Goal: Navigation & Orientation: Find specific page/section

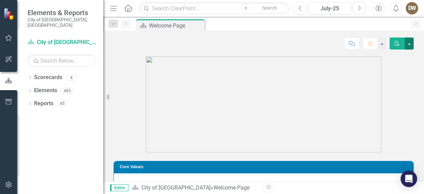
click at [408, 43] on button "button" at bounding box center [408, 43] width 9 height 12
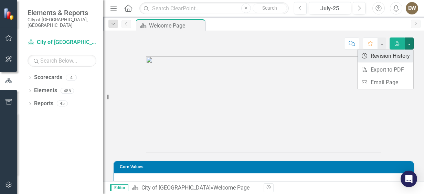
click at [399, 55] on link "Revision History Revision History" at bounding box center [385, 56] width 56 height 13
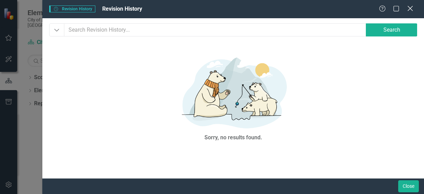
click at [410, 9] on icon "Close" at bounding box center [410, 8] width 9 height 7
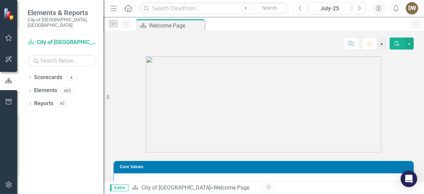
click at [380, 42] on button "button" at bounding box center [381, 43] width 9 height 12
click at [410, 43] on button "button" at bounding box center [408, 43] width 9 height 12
click at [63, 101] on div "45" at bounding box center [62, 104] width 11 height 6
click at [33, 98] on div "Dropdown Reports 45" at bounding box center [66, 104] width 76 height 13
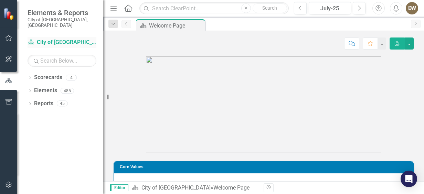
click at [80, 39] on link "Scorecard City of Coral Springs" at bounding box center [62, 43] width 69 height 8
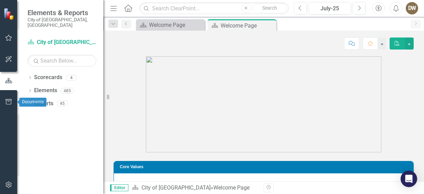
click at [7, 100] on icon "button" at bounding box center [9, 102] width 6 height 6
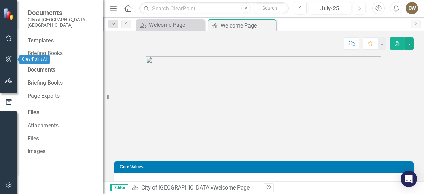
click at [9, 57] on icon "button" at bounding box center [8, 59] width 7 height 6
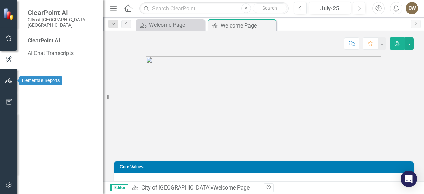
click at [10, 80] on icon "button" at bounding box center [8, 81] width 7 height 6
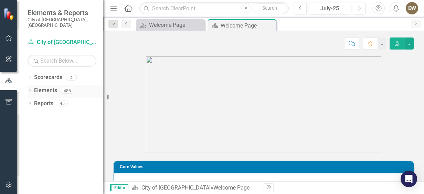
click at [46, 87] on link "Elements" at bounding box center [45, 91] width 23 height 8
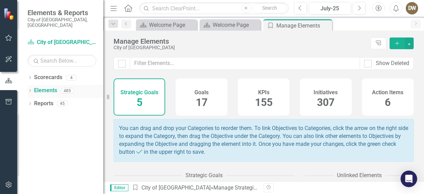
click at [37, 87] on link "Elements" at bounding box center [45, 91] width 23 height 8
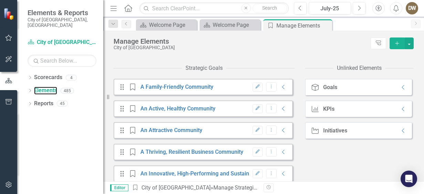
scroll to position [117, 0]
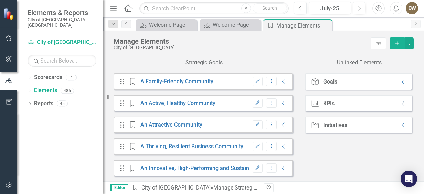
click at [400, 102] on icon "Collapse" at bounding box center [403, 104] width 7 height 6
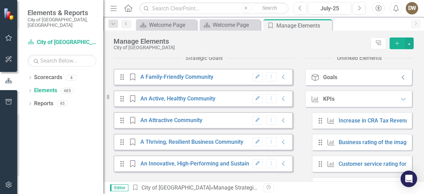
click at [400, 80] on icon "Collapse" at bounding box center [403, 78] width 7 height 6
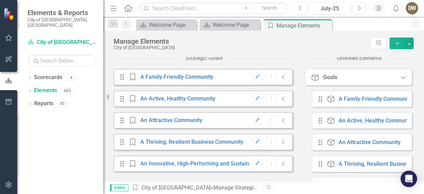
click at [400, 80] on icon "Expanded" at bounding box center [403, 78] width 7 height 6
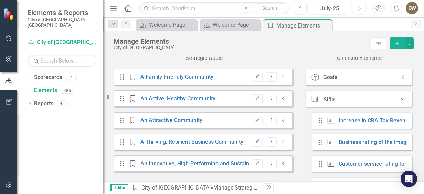
click at [400, 102] on icon "Expanded" at bounding box center [403, 99] width 7 height 6
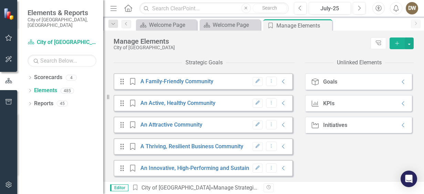
click at [382, 124] on div "Initiative Initiatives Collapse" at bounding box center [358, 125] width 107 height 17
click at [400, 125] on icon "Collapse" at bounding box center [403, 125] width 7 height 6
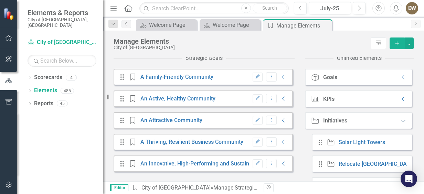
click at [400, 123] on icon "Expanded" at bounding box center [403, 121] width 7 height 6
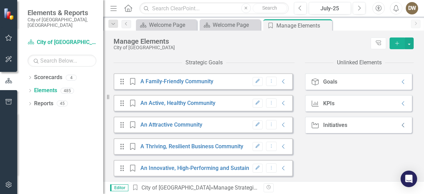
click at [400, 125] on icon "Collapse" at bounding box center [403, 125] width 7 height 6
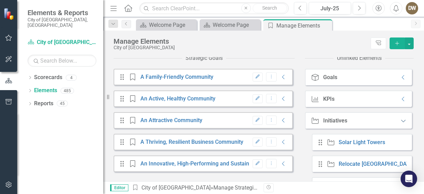
click at [400, 123] on icon "Expanded" at bounding box center [403, 121] width 7 height 6
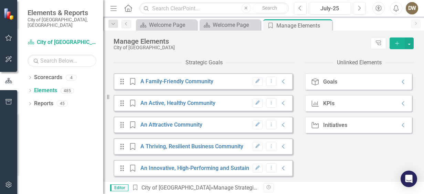
click at [113, 7] on icon "Menu" at bounding box center [113, 7] width 9 height 7
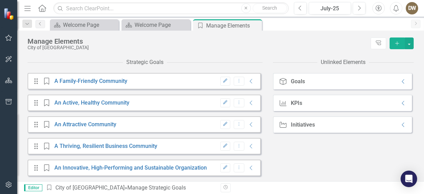
scroll to position [109, 0]
click at [42, 9] on icon "Home" at bounding box center [41, 7] width 9 height 7
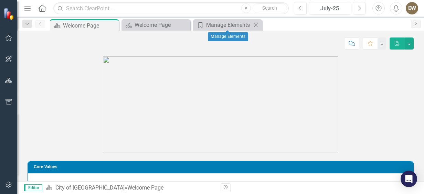
click at [255, 23] on icon "Close" at bounding box center [255, 25] width 7 height 6
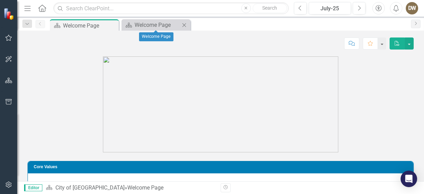
click at [185, 24] on icon at bounding box center [184, 25] width 4 height 4
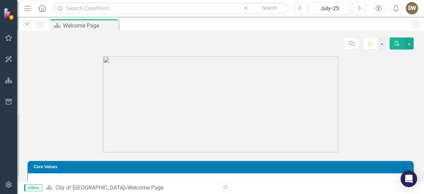
click at [26, 24] on icon "Dropdown" at bounding box center [27, 24] width 6 height 5
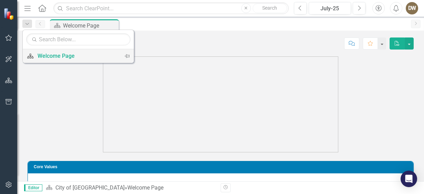
click at [47, 54] on div "Welcome Page" at bounding box center [76, 56] width 79 height 9
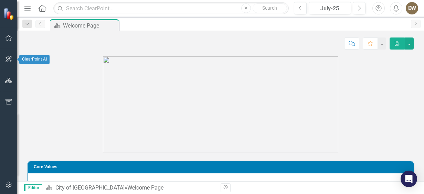
click at [8, 58] on icon "button" at bounding box center [8, 59] width 7 height 6
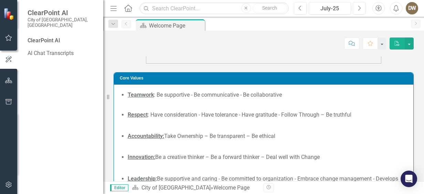
scroll to position [77, 0]
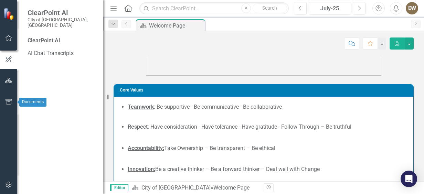
click at [8, 100] on icon "button" at bounding box center [8, 102] width 7 height 6
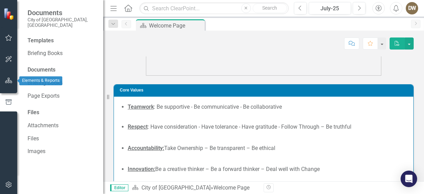
click at [7, 81] on icon "button" at bounding box center [8, 81] width 7 height 6
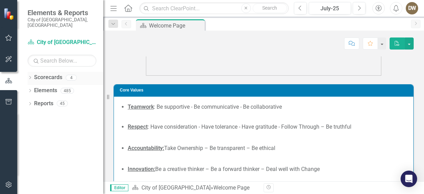
click at [42, 74] on link "Scorecards" at bounding box center [48, 78] width 28 height 8
click at [28, 76] on icon "Dropdown" at bounding box center [30, 78] width 5 height 4
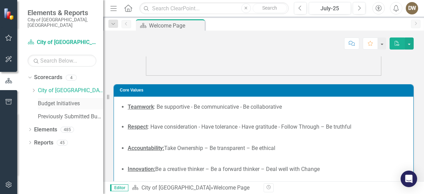
click at [46, 100] on link "Budget Initiatives" at bounding box center [70, 104] width 65 height 8
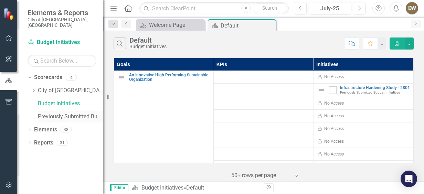
click at [55, 113] on link "Previously Submitted Budget Initiatives" at bounding box center [70, 117] width 65 height 8
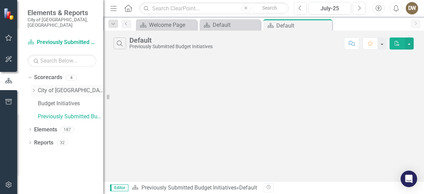
click at [55, 87] on link "City of [GEOGRAPHIC_DATA]" at bounding box center [70, 91] width 65 height 8
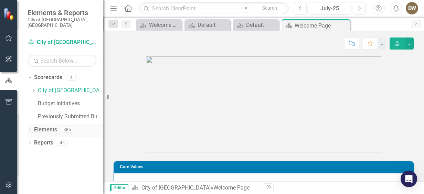
click at [50, 126] on link "Elements" at bounding box center [45, 130] width 23 height 8
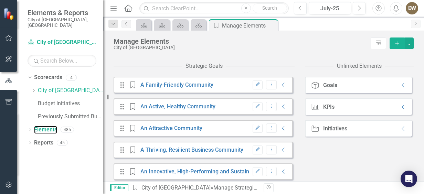
scroll to position [117, 0]
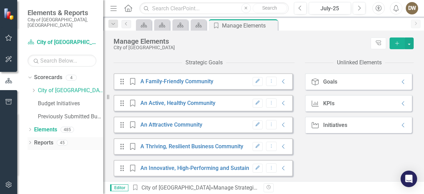
click at [29, 141] on icon "Dropdown" at bounding box center [30, 143] width 5 height 4
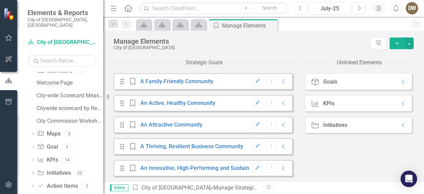
scroll to position [87, 0]
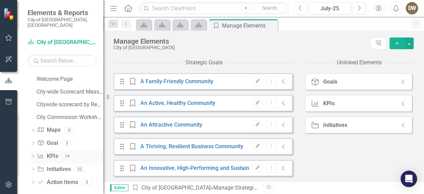
click at [33, 155] on icon at bounding box center [33, 156] width 2 height 3
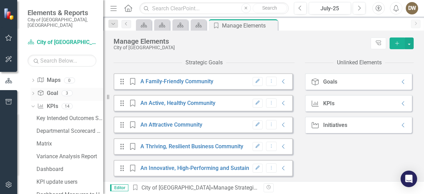
click at [33, 92] on icon "Dropdown" at bounding box center [33, 94] width 5 height 4
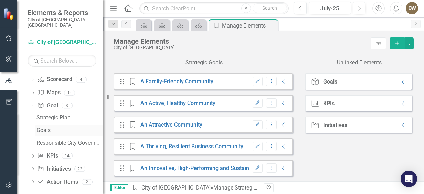
click at [43, 127] on div "Goals" at bounding box center [69, 130] width 67 height 6
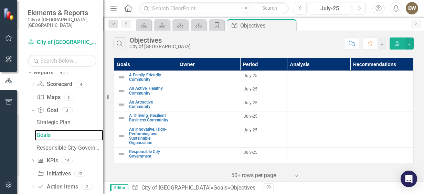
scroll to position [75, 0]
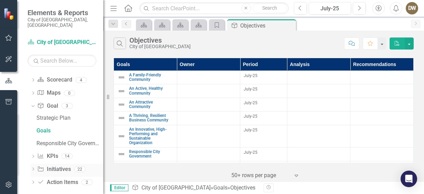
click at [33, 168] on icon "Dropdown" at bounding box center [33, 170] width 5 height 4
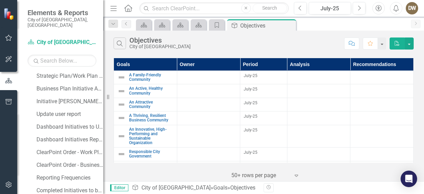
scroll to position [145, 0]
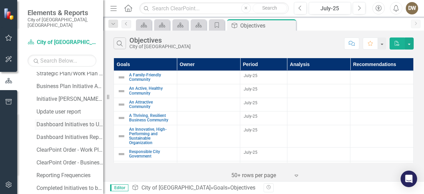
click at [69, 121] on div "Dashboard Initiatives to Update" at bounding box center [69, 124] width 67 height 6
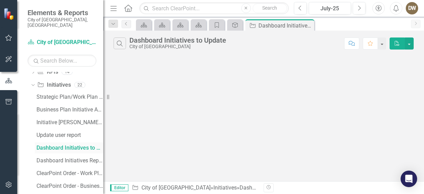
scroll to position [75, 0]
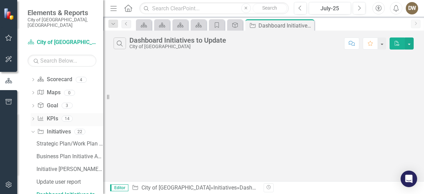
click at [32, 118] on icon "Dropdown" at bounding box center [33, 120] width 5 height 4
click at [42, 128] on div "Key Intended Outcomes Scorecard Report" at bounding box center [69, 131] width 67 height 6
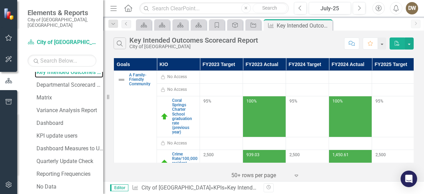
scroll to position [134, 0]
click at [72, 145] on div "Dashboard Measures to Update" at bounding box center [69, 148] width 67 height 6
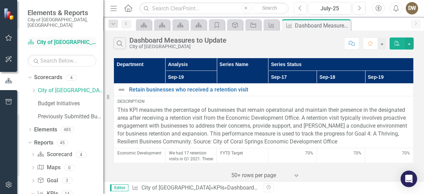
click at [61, 39] on link "Scorecard City of Coral Springs" at bounding box center [62, 43] width 69 height 8
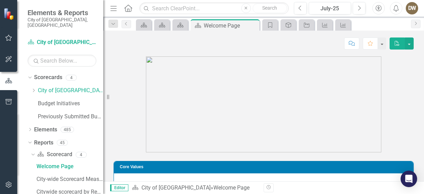
click at [8, 12] on img at bounding box center [9, 14] width 12 height 12
click at [381, 44] on button "button" at bounding box center [381, 43] width 9 height 12
click at [406, 43] on button "button" at bounding box center [408, 43] width 9 height 12
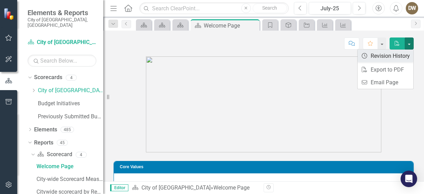
click at [393, 55] on link "Revision History Revision History" at bounding box center [385, 56] width 56 height 13
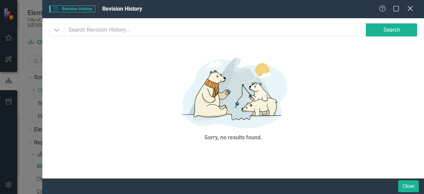
click at [408, 8] on icon "Close" at bounding box center [410, 8] width 9 height 7
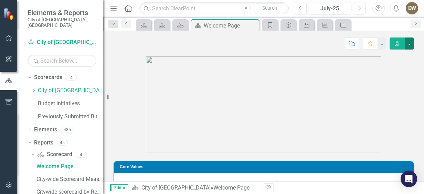
click at [409, 43] on button "button" at bounding box center [408, 43] width 9 height 12
click at [8, 79] on icon "button" at bounding box center [9, 81] width 8 height 6
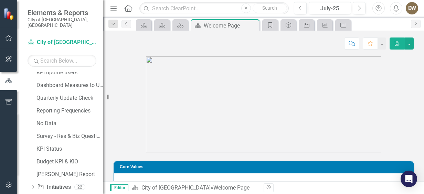
scroll to position [265, 0]
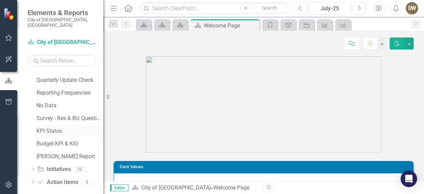
click at [55, 128] on div "KPI Status" at bounding box center [69, 131] width 67 height 6
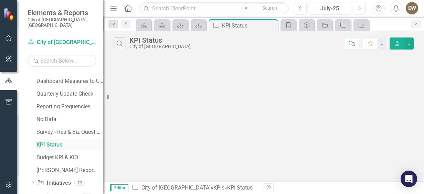
scroll to position [151, 0]
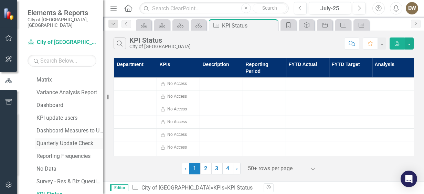
click at [72, 140] on div "Quarterly Update Check" at bounding box center [69, 143] width 67 height 6
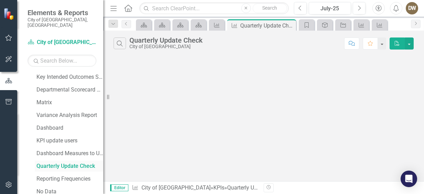
scroll to position [100, 0]
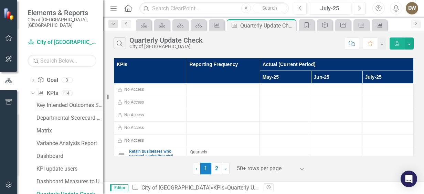
click at [63, 102] on div "Key Intended Outcomes Scorecard Report" at bounding box center [69, 105] width 67 height 6
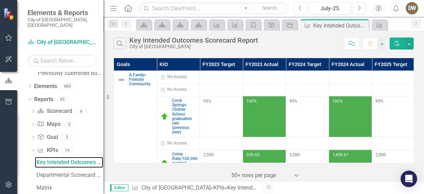
scroll to position [42, 0]
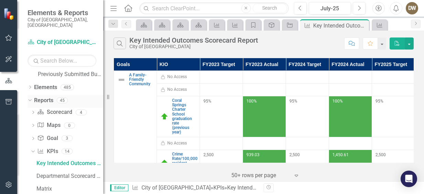
click at [49, 97] on link "Reports" at bounding box center [43, 101] width 19 height 8
click at [33, 137] on icon "Dropdown" at bounding box center [33, 139] width 5 height 4
click at [42, 160] on div "Goals" at bounding box center [69, 163] width 67 height 6
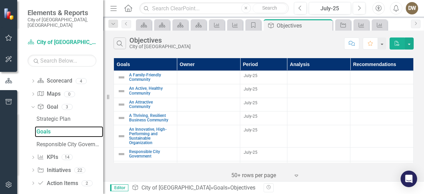
scroll to position [75, 0]
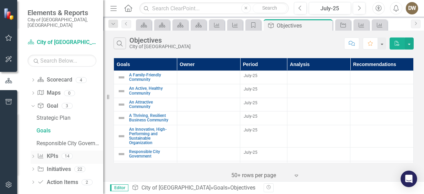
click at [32, 155] on icon "Dropdown" at bounding box center [33, 157] width 5 height 4
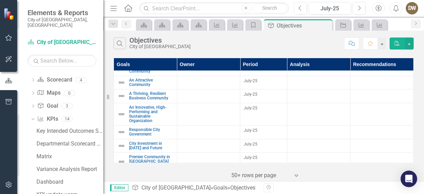
scroll to position [0, 0]
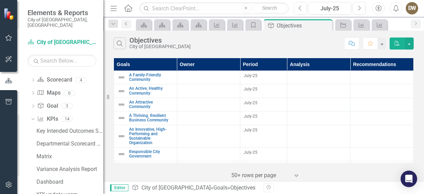
click at [125, 22] on icon "Previous" at bounding box center [126, 24] width 6 height 4
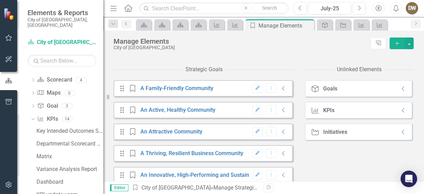
scroll to position [117, 0]
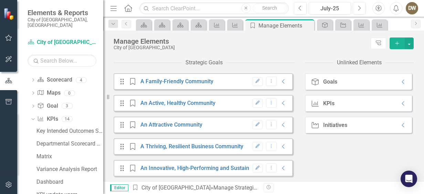
click at [389, 99] on div "KPI KPIs Collapse" at bounding box center [358, 103] width 107 height 17
click at [400, 104] on icon "Collapse" at bounding box center [403, 104] width 7 height 6
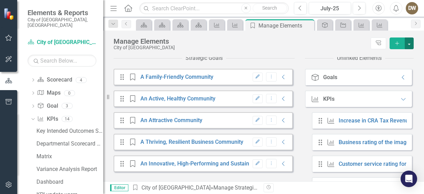
click at [409, 44] on button "button" at bounding box center [408, 43] width 9 height 12
click at [409, 6] on div "DW" at bounding box center [412, 8] width 12 height 12
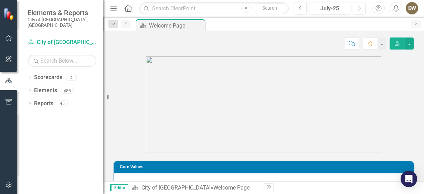
click at [395, 8] on icon "Alerts" at bounding box center [395, 8] width 7 height 7
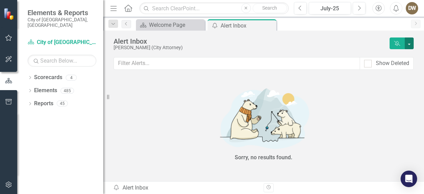
click at [404, 40] on button "button" at bounding box center [408, 43] width 9 height 12
click at [394, 8] on icon "button" at bounding box center [395, 8] width 5 height 7
click at [377, 10] on icon "Accessibility" at bounding box center [379, 8] width 8 height 6
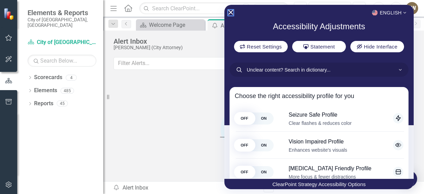
click at [230, 11] on icon "Close Accessibility Interface" at bounding box center [230, 12] width 5 height 5
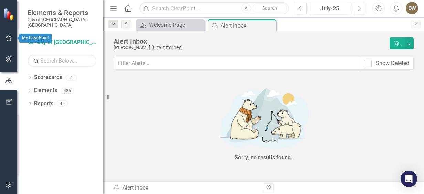
click at [9, 37] on icon "button" at bounding box center [8, 38] width 7 height 6
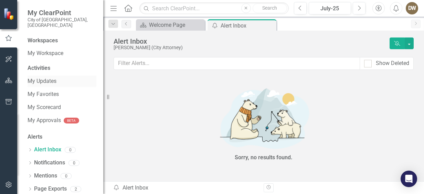
click at [42, 77] on link "My Updates" at bounding box center [62, 81] width 69 height 8
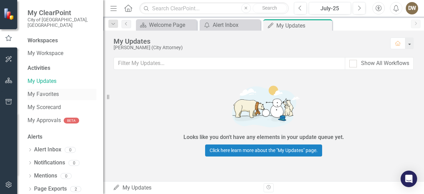
click at [42, 90] on link "My Favorites" at bounding box center [62, 94] width 69 height 8
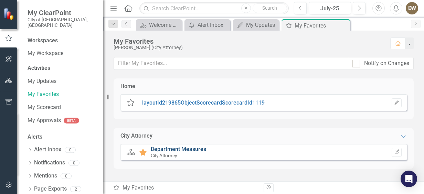
click at [162, 151] on link "Department Measures" at bounding box center [178, 149] width 55 height 7
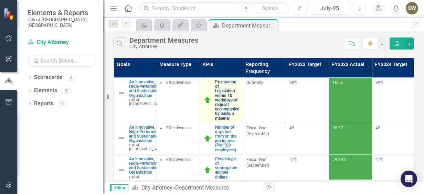
click at [224, 100] on link "Preparation of Legislation within 10 workdays of request accompanied by backup …" at bounding box center [227, 100] width 24 height 41
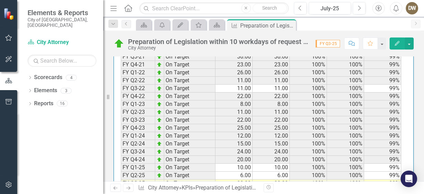
scroll to position [755, 0]
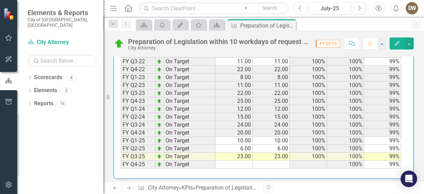
click at [413, 9] on div "DW" at bounding box center [412, 8] width 12 height 12
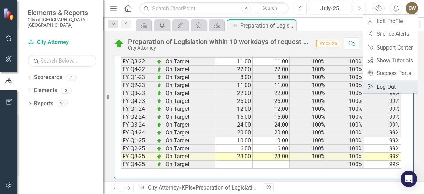
click at [388, 84] on link "Logout Log Out" at bounding box center [390, 86] width 54 height 13
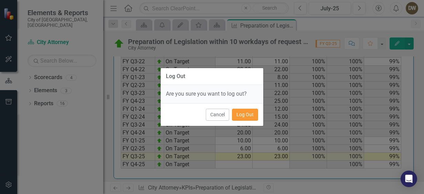
click at [243, 112] on button "Log Out" at bounding box center [245, 115] width 26 height 12
